Goal: Register for event/course

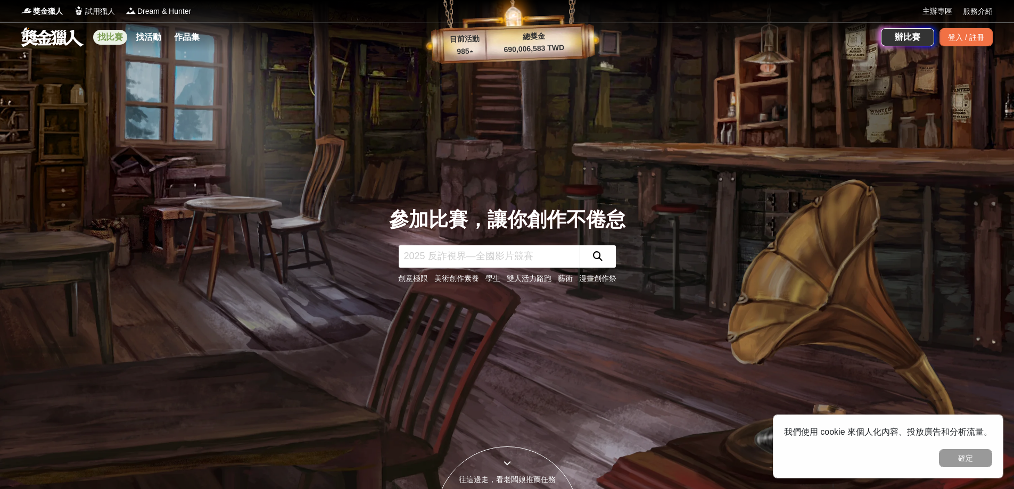
click at [118, 35] on link "找比賽" at bounding box center [110, 37] width 34 height 15
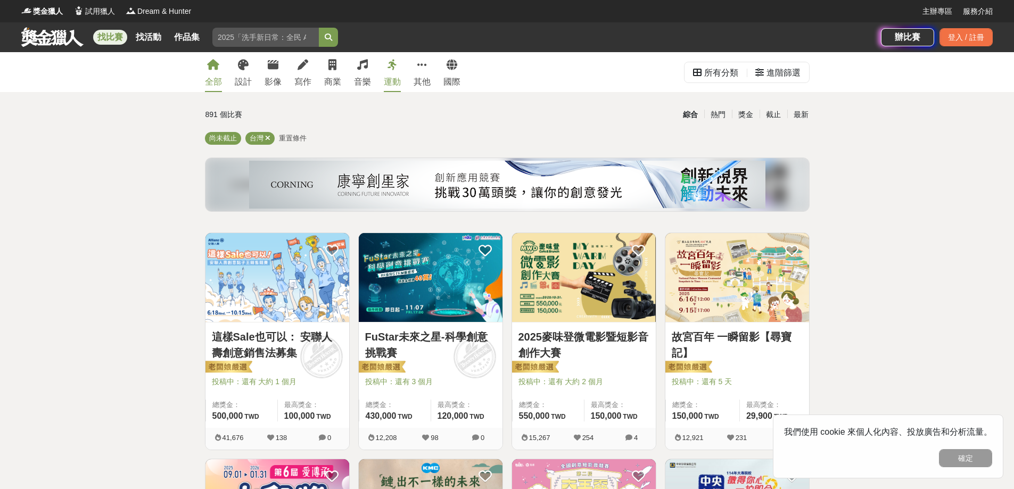
click at [390, 66] on icon at bounding box center [392, 65] width 10 height 11
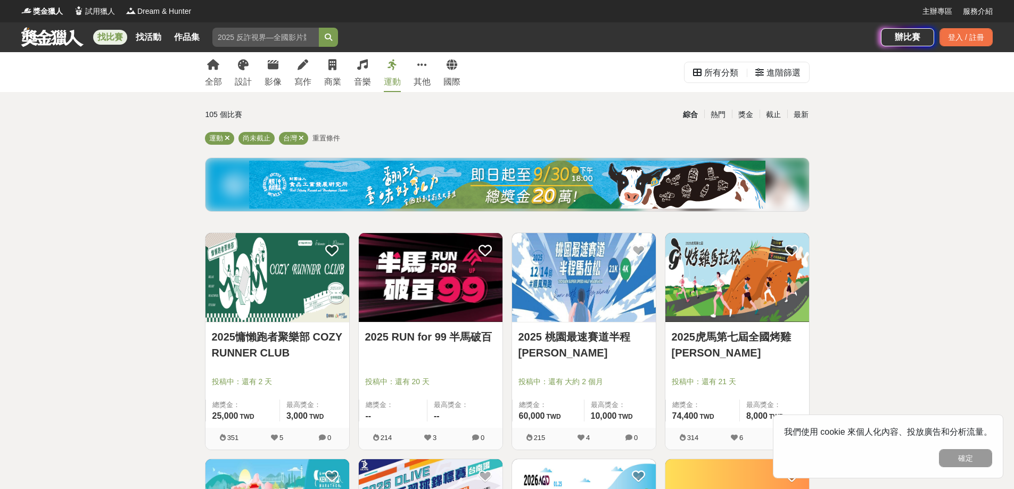
click at [746, 329] on link "2025虎馬第七屆全國烤雞[PERSON_NAME]" at bounding box center [737, 345] width 131 height 32
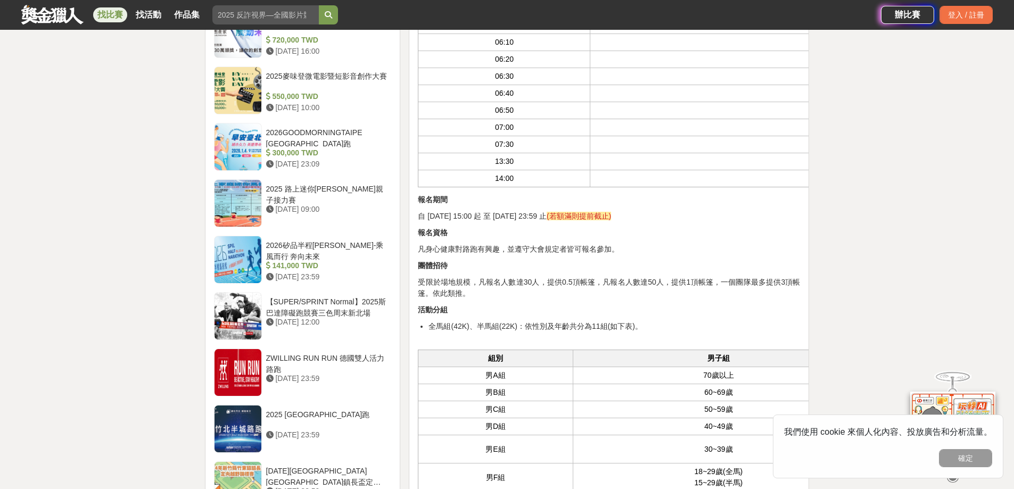
scroll to position [1118, 0]
